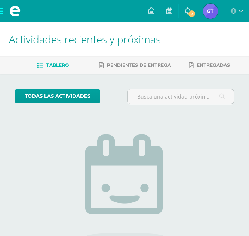
click at [213, 14] on img at bounding box center [210, 11] width 15 height 15
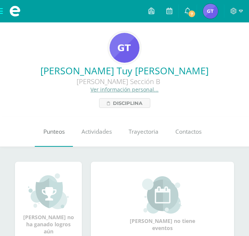
click at [56, 130] on span "Punteos" at bounding box center [53, 132] width 21 height 8
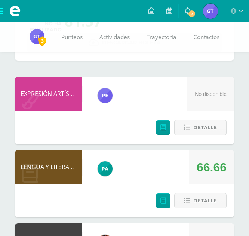
scroll to position [90, 0]
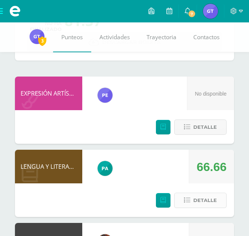
click at [203, 199] on span "Detalle" at bounding box center [205, 201] width 24 height 14
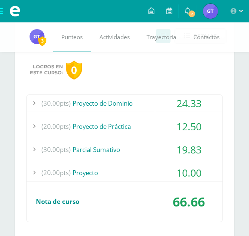
scroll to position [256, 0]
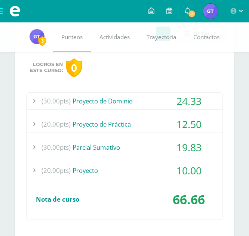
click at [122, 99] on div "(30.00pts) Proyecto de Dominio" at bounding box center [125, 101] width 196 height 17
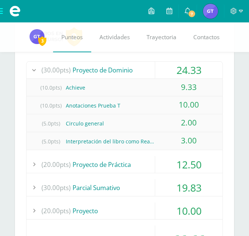
scroll to position [288, 0]
click at [91, 166] on div "(20.00pts) Proyecto de Práctica" at bounding box center [125, 164] width 196 height 17
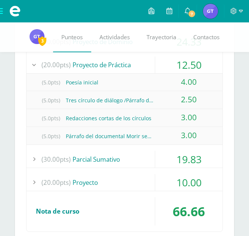
scroll to position [316, 0]
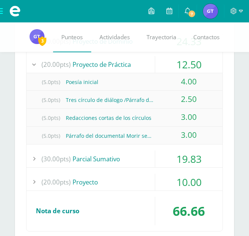
click at [91, 155] on div "(30.00pts) [GEOGRAPHIC_DATA]" at bounding box center [125, 159] width 196 height 17
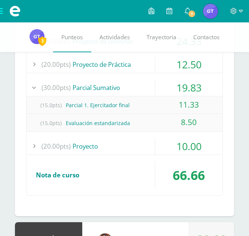
click at [127, 123] on div "(15.0pts) Evaluación estandarizada" at bounding box center [125, 123] width 196 height 17
click at [108, 129] on div "(15.0pts) Evaluación estandarizada" at bounding box center [125, 123] width 196 height 17
click at [98, 148] on div "(20.00pts) Proyecto" at bounding box center [125, 146] width 196 height 17
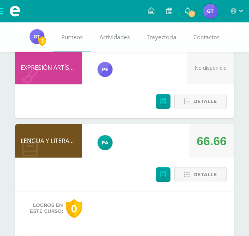
scroll to position [0, 0]
